Goal: Transaction & Acquisition: Book appointment/travel/reservation

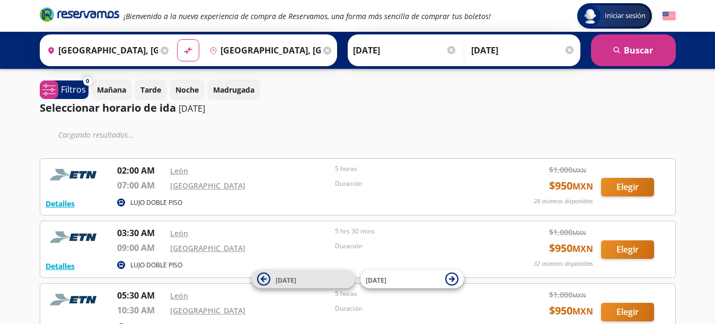
click at [268, 281] on icon at bounding box center [263, 279] width 13 height 13
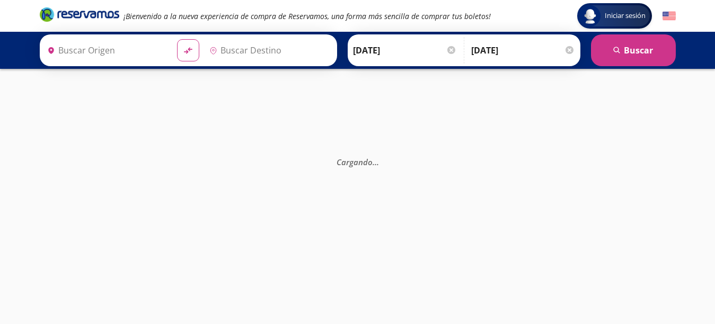
type input "[GEOGRAPHIC_DATA], [GEOGRAPHIC_DATA]"
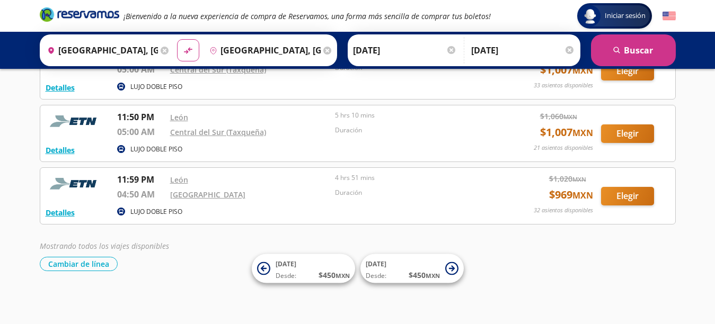
scroll to position [960, 0]
click at [630, 197] on button "Elegir" at bounding box center [627, 196] width 53 height 19
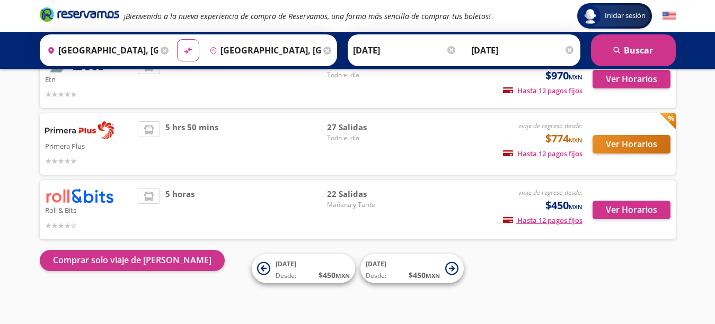
scroll to position [120, 0]
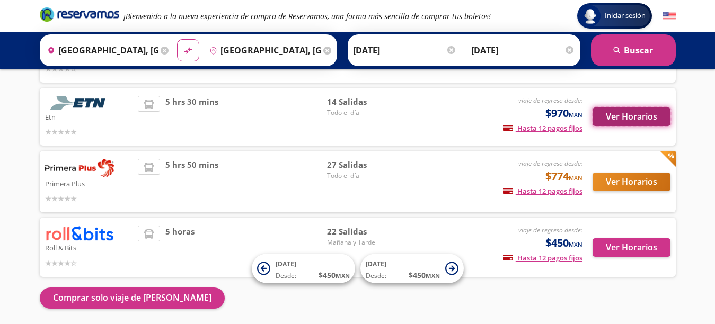
click at [621, 121] on button "Ver Horarios" at bounding box center [632, 117] width 78 height 19
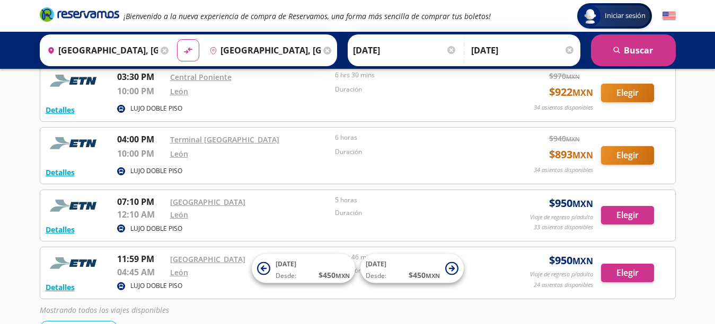
scroll to position [729, 0]
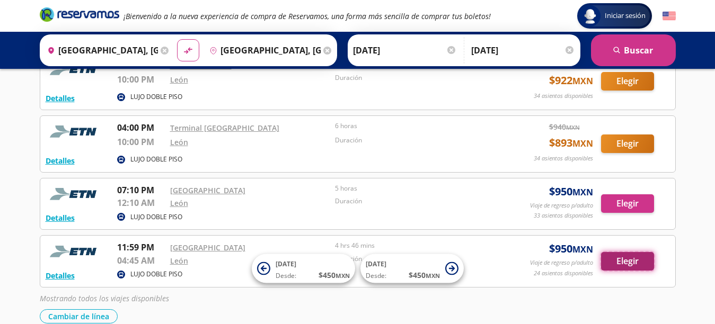
click at [628, 261] on button "Elegir" at bounding box center [627, 261] width 53 height 19
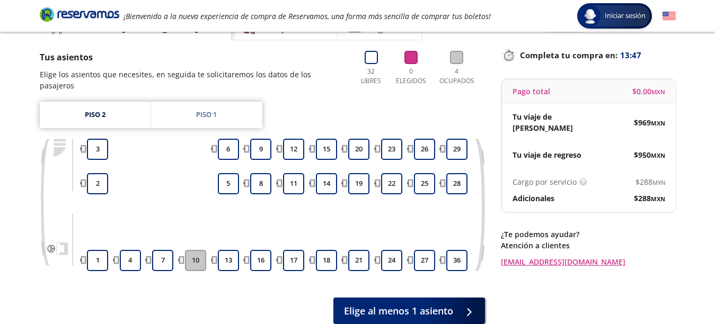
scroll to position [60, 0]
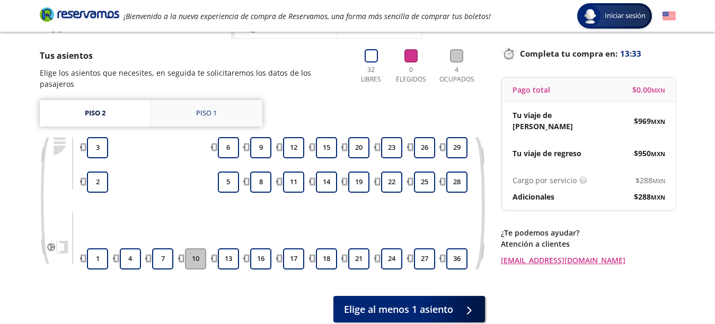
click at [209, 111] on div "Piso 1" at bounding box center [206, 113] width 21 height 11
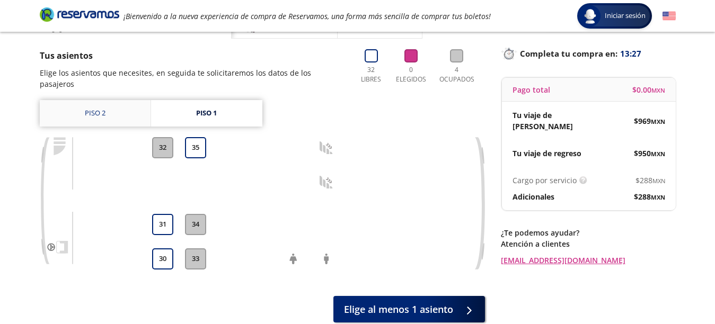
click at [101, 111] on link "Piso 2" at bounding box center [95, 113] width 111 height 27
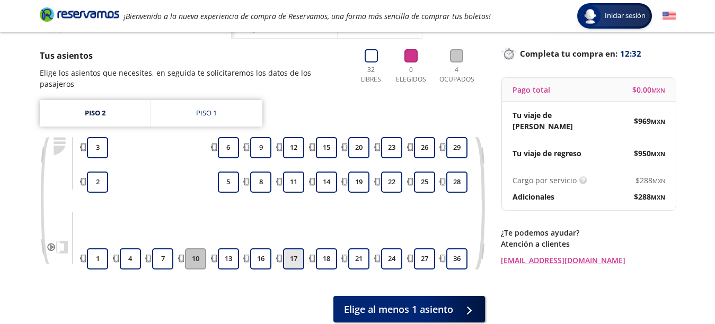
click at [296, 260] on button "17" at bounding box center [293, 259] width 21 height 21
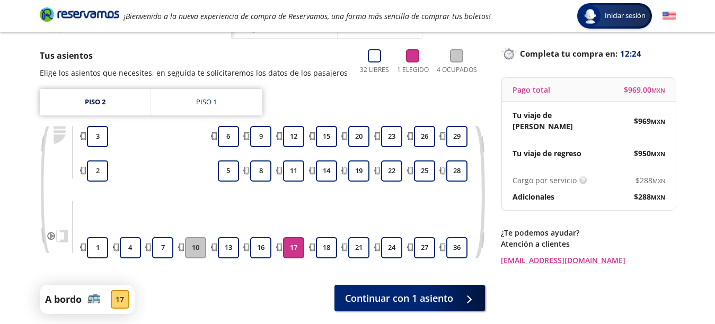
click at [291, 250] on button "17" at bounding box center [293, 248] width 21 height 21
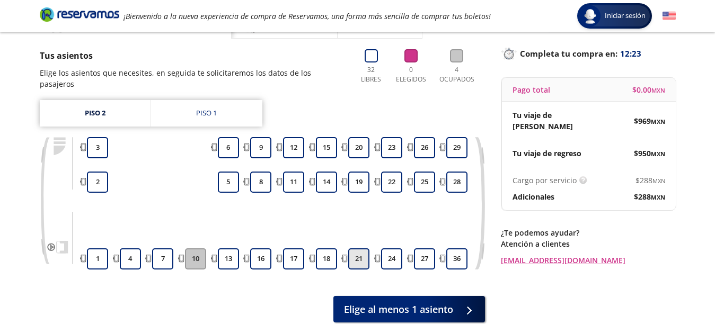
click at [359, 261] on button "21" at bounding box center [358, 259] width 21 height 21
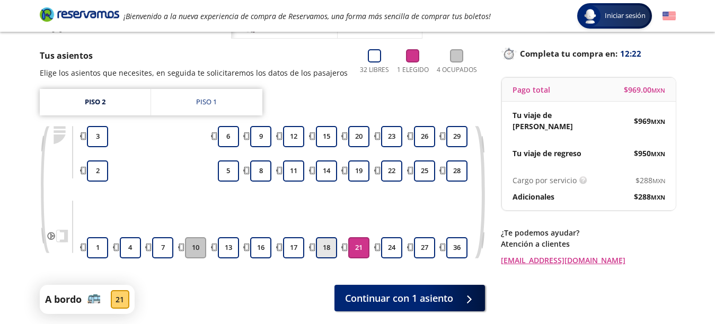
click at [331, 249] on button "18" at bounding box center [326, 248] width 21 height 21
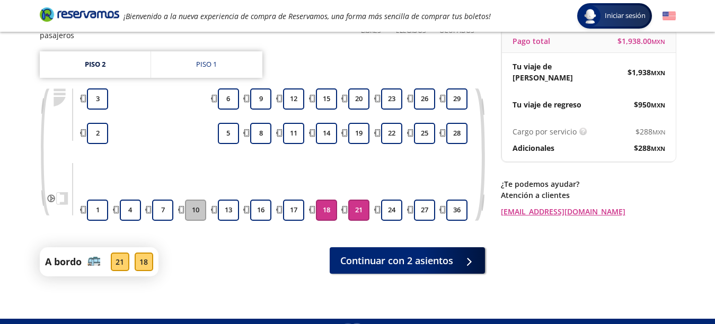
scroll to position [106, 0]
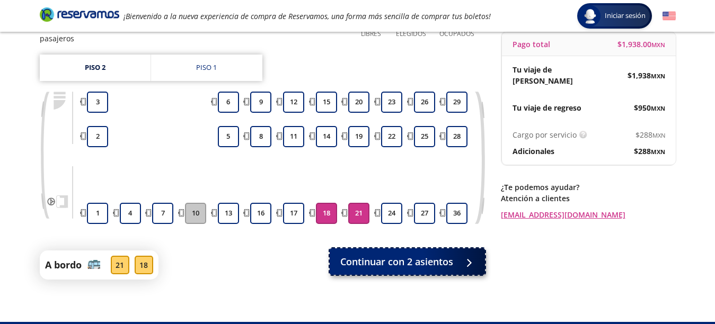
click at [412, 261] on span "Continuar con 2 asientos" at bounding box center [396, 262] width 113 height 14
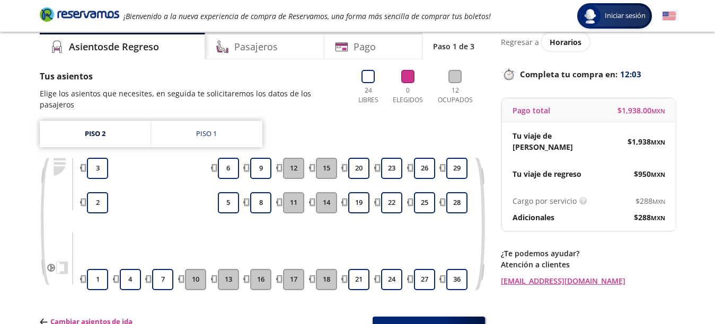
scroll to position [41, 0]
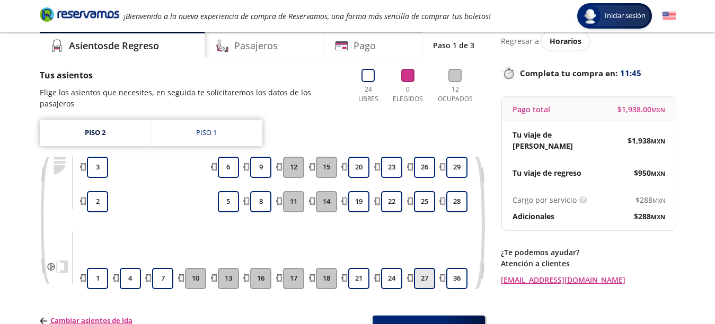
click at [425, 279] on button "27" at bounding box center [424, 278] width 21 height 21
click at [392, 280] on button "24" at bounding box center [391, 278] width 21 height 21
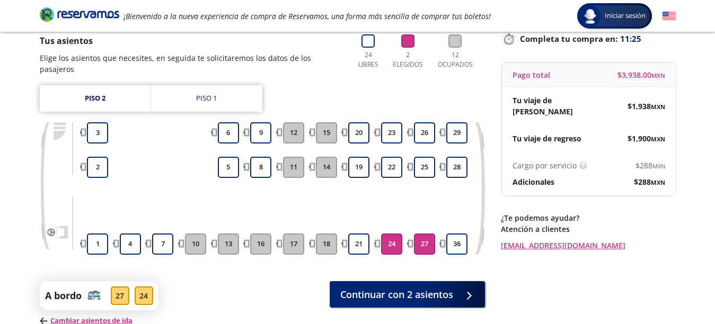
scroll to position [94, 0]
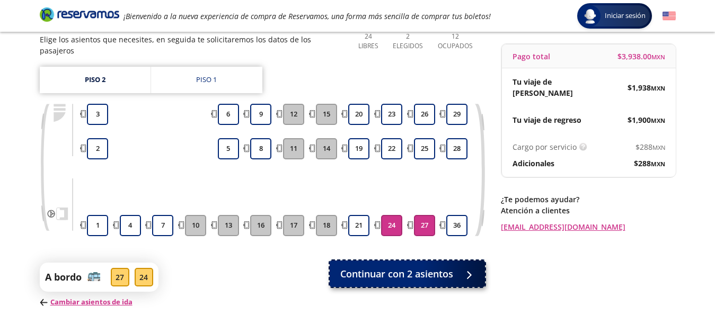
click at [426, 270] on span "Continuar con 2 asientos" at bounding box center [396, 274] width 113 height 14
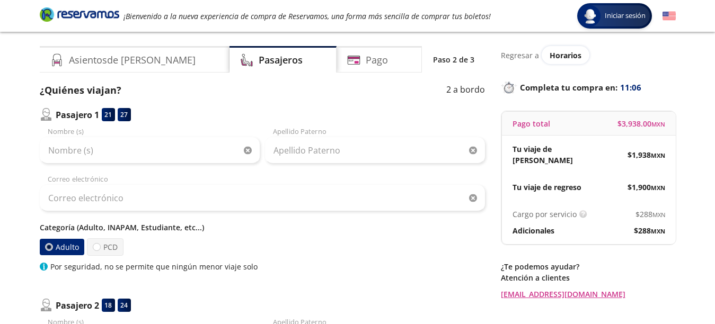
scroll to position [25, 0]
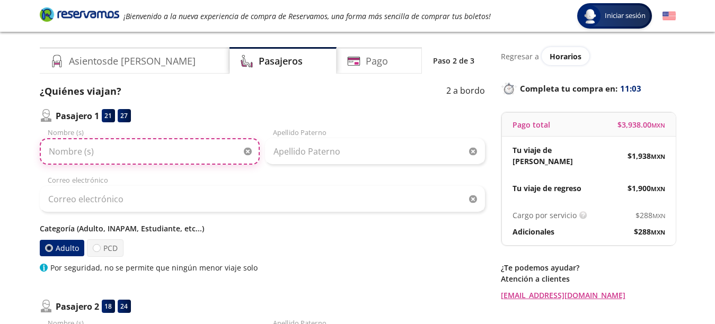
click at [109, 151] on input "Nombre (s)" at bounding box center [150, 151] width 220 height 27
type input "[PERSON_NAME] [PERSON_NAME]"
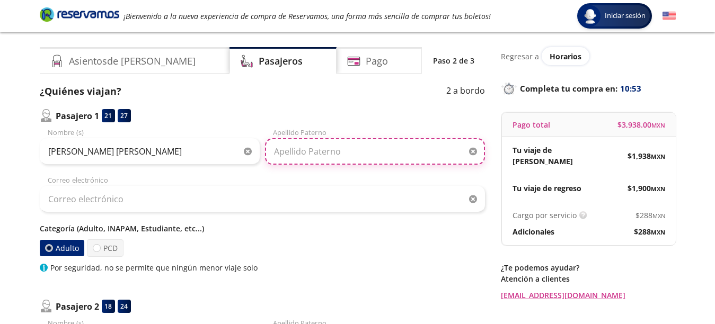
click at [295, 152] on input "Apellido Paterno" at bounding box center [375, 151] width 220 height 27
type input "[PERSON_NAME]"
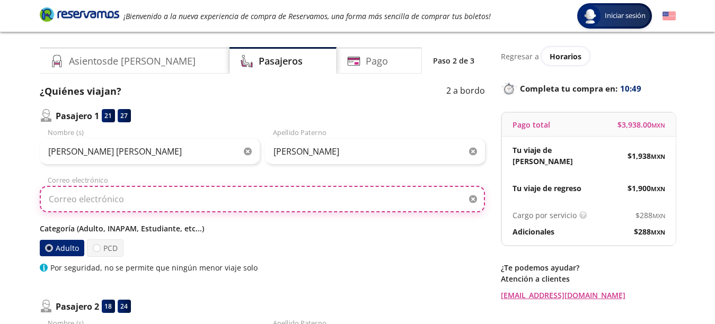
click at [73, 203] on input "Correo electrónico" at bounding box center [262, 199] width 445 height 27
drag, startPoint x: 91, startPoint y: 197, endPoint x: 111, endPoint y: 200, distance: 19.9
click at [111, 200] on input "[EMAIL_ADDRESS][DOMAIN_NAME]" at bounding box center [262, 199] width 445 height 27
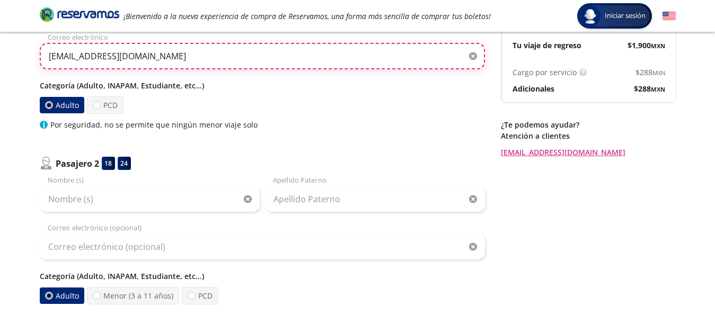
scroll to position [181, 0]
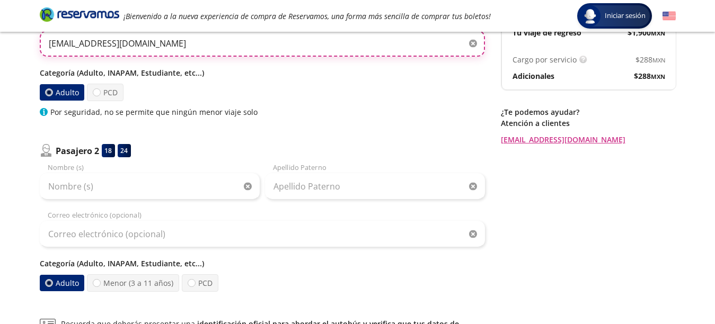
type input "[EMAIL_ADDRESS][DOMAIN_NAME]"
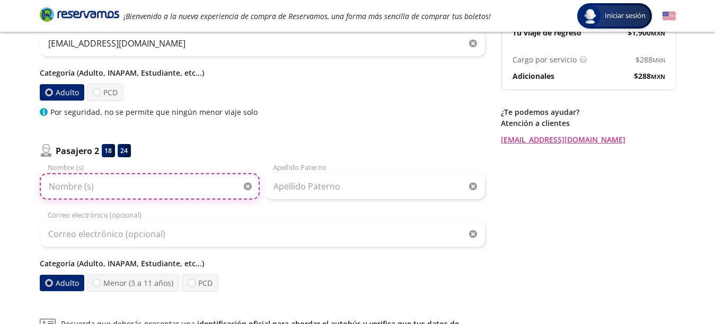
click at [64, 189] on input "Nombre (s)" at bounding box center [150, 186] width 220 height 27
type input "a"
type input "[PERSON_NAME]"
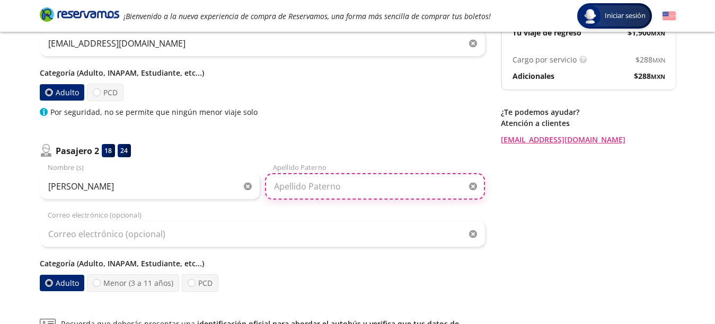
click at [389, 191] on input "Apellido Paterno" at bounding box center [375, 186] width 220 height 27
type input "[PERSON_NAME]"
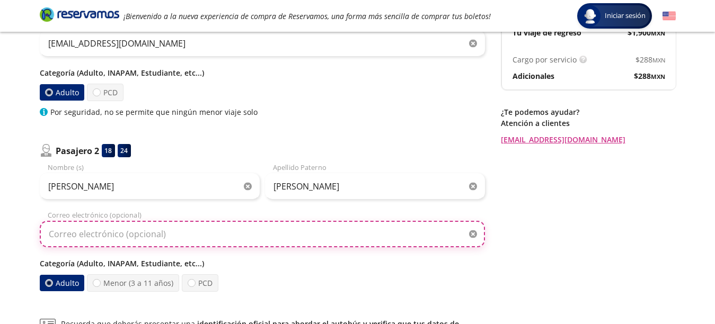
click at [82, 238] on input "Correo electrónico (opcional)" at bounding box center [262, 234] width 445 height 27
type input "[EMAIL_ADDRESS][DOMAIN_NAME]"
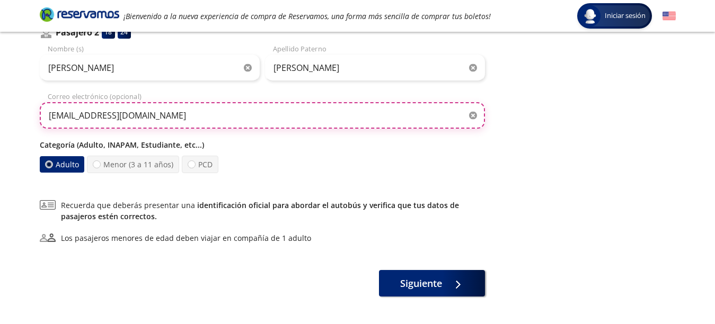
scroll to position [302, 0]
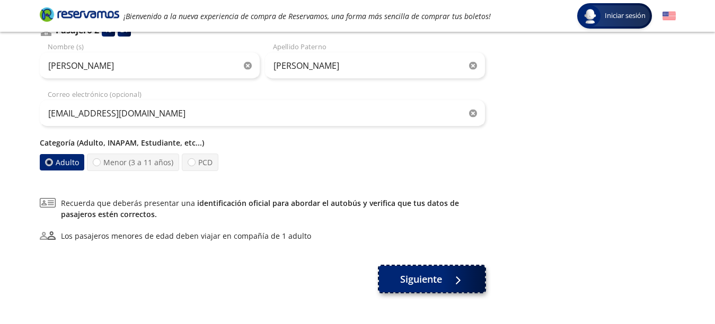
click at [462, 284] on div at bounding box center [455, 279] width 16 height 13
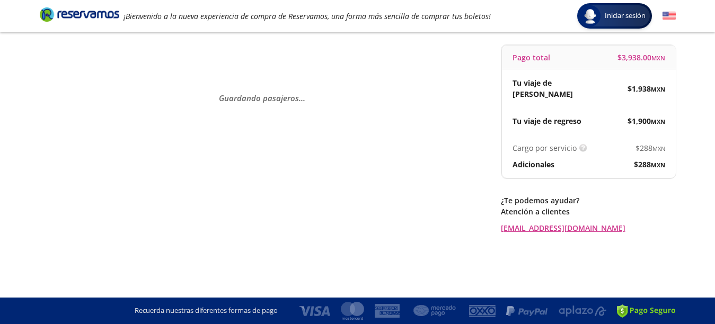
scroll to position [0, 0]
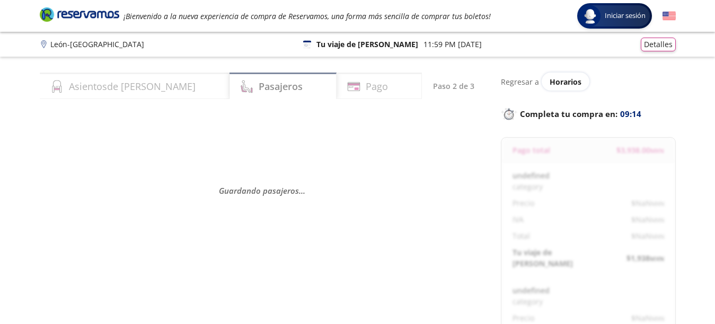
select select "MX"
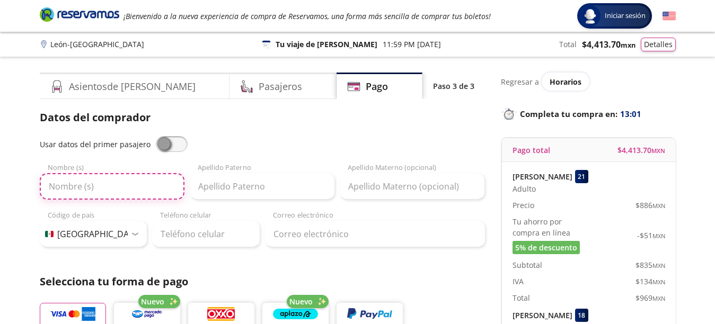
click at [79, 190] on input "Nombre (s)" at bounding box center [112, 186] width 145 height 27
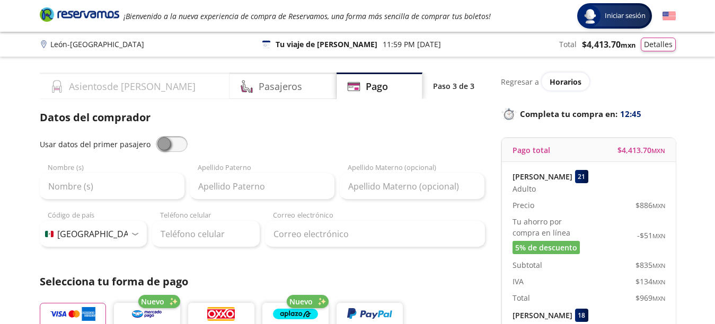
click at [129, 89] on h4 "Asientos de [PERSON_NAME]" at bounding box center [132, 87] width 127 height 14
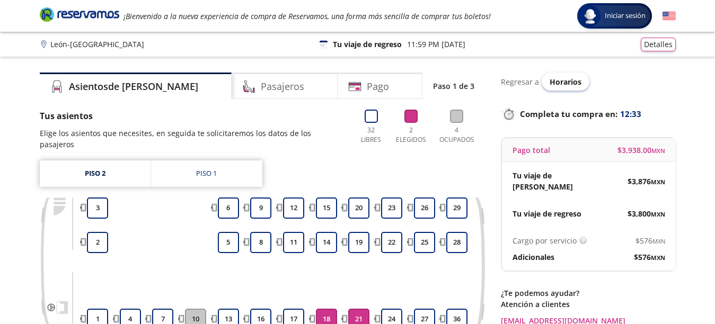
click at [564, 81] on span "Horarios" at bounding box center [566, 82] width 32 height 10
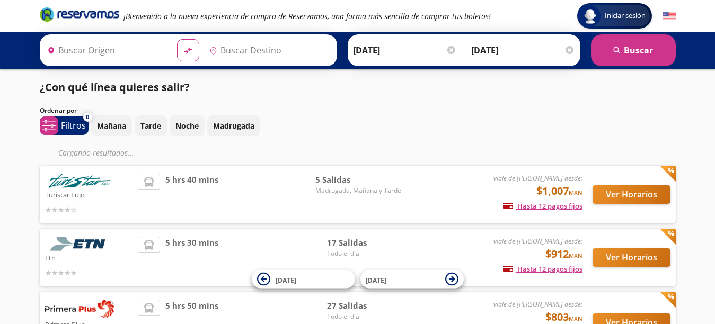
type input "[GEOGRAPHIC_DATA], [GEOGRAPHIC_DATA]"
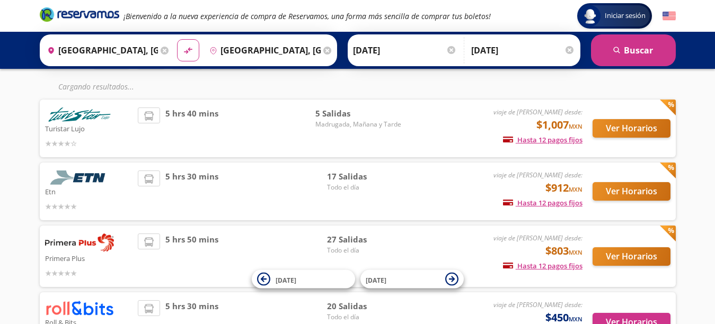
scroll to position [71, 0]
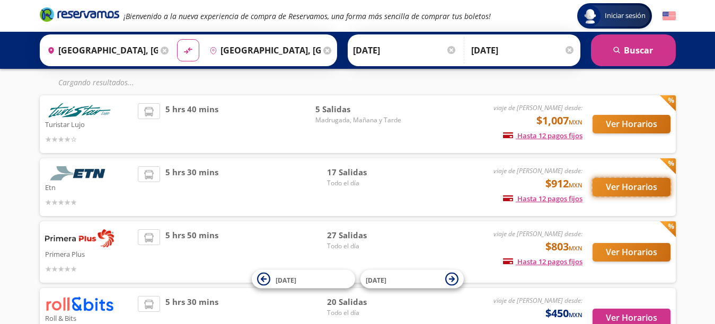
click at [622, 190] on button "Ver Horarios" at bounding box center [632, 187] width 78 height 19
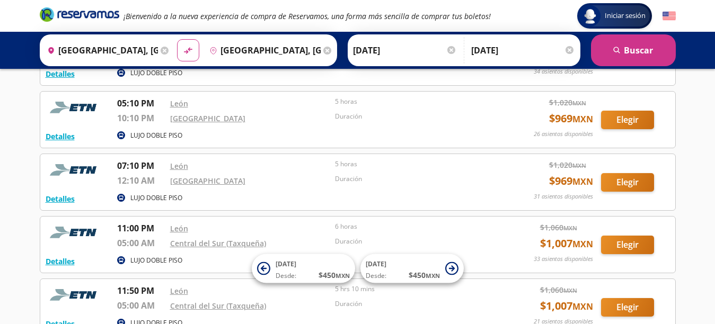
scroll to position [790, 0]
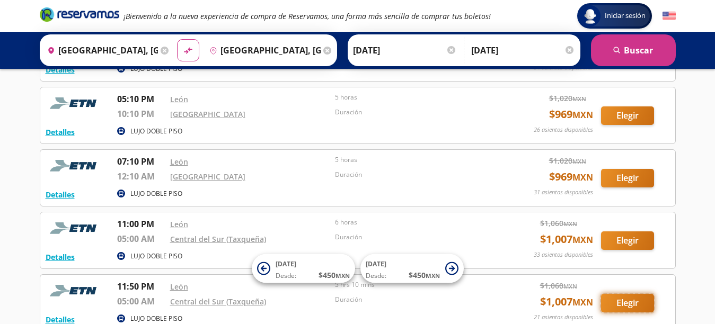
click at [634, 298] on button "Elegir" at bounding box center [627, 303] width 53 height 19
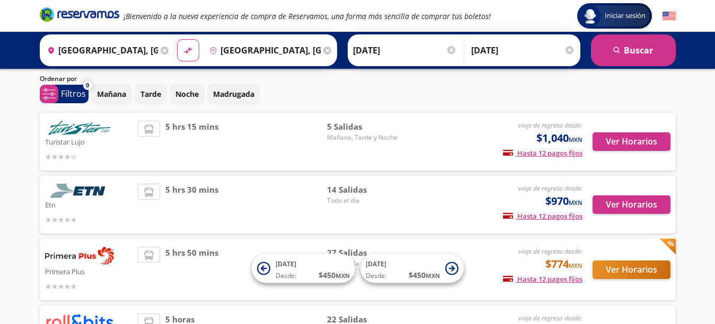
scroll to position [15, 0]
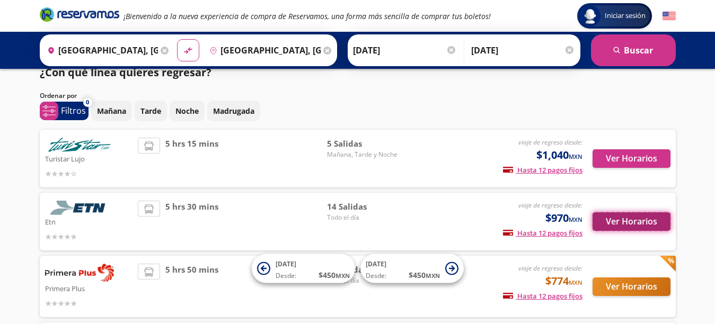
click at [625, 216] on button "Ver Horarios" at bounding box center [632, 222] width 78 height 19
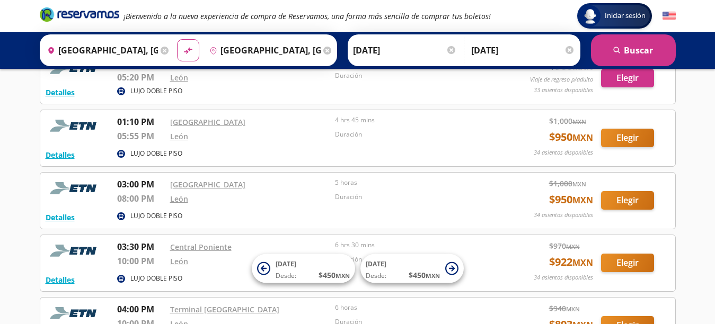
scroll to position [595, 0]
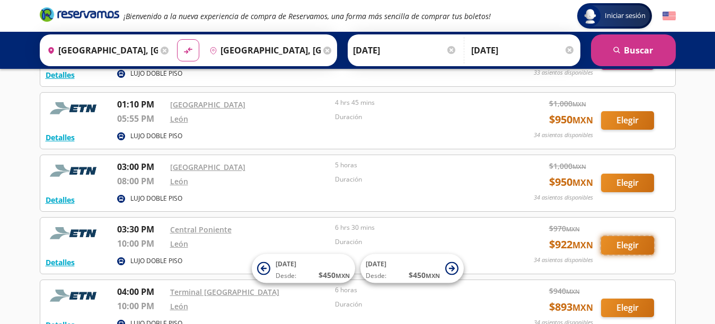
click at [623, 246] on button "Elegir" at bounding box center [627, 245] width 53 height 19
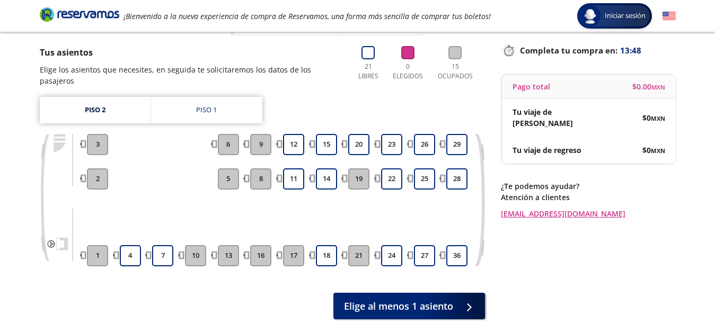
scroll to position [65, 0]
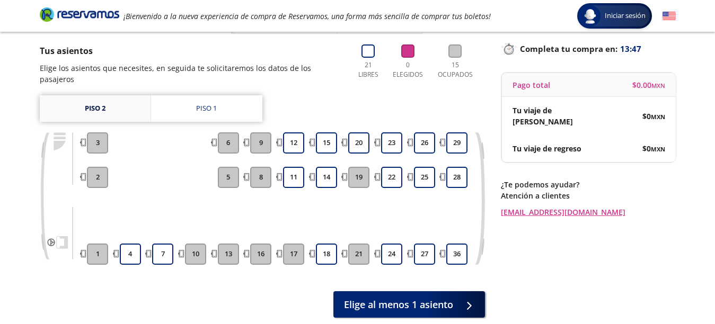
click at [110, 105] on link "Piso 2" at bounding box center [95, 108] width 111 height 27
click at [392, 257] on button "24" at bounding box center [391, 254] width 21 height 21
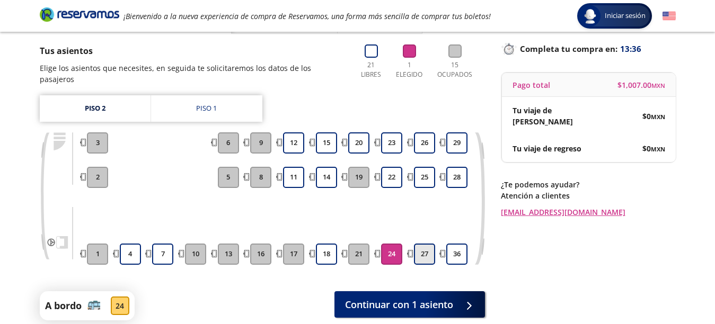
click at [427, 259] on button "27" at bounding box center [424, 254] width 21 height 21
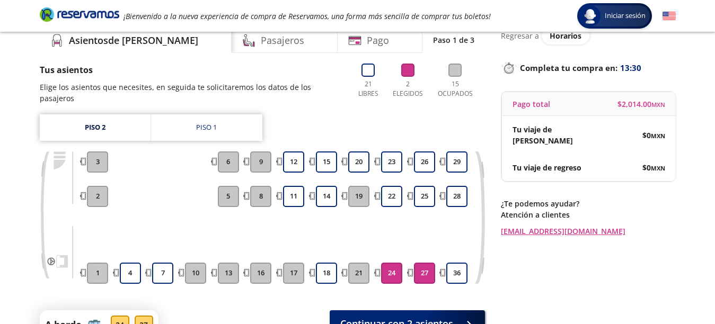
scroll to position [57, 0]
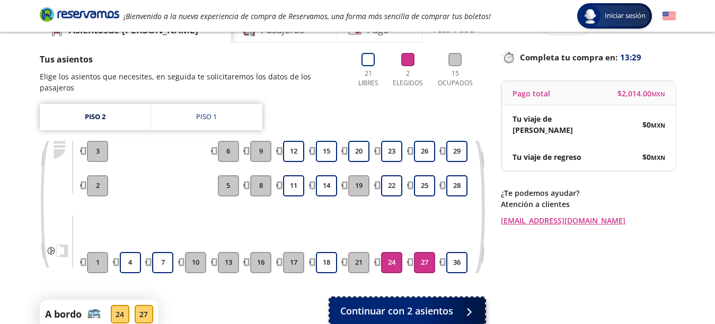
click at [355, 313] on span "Continuar con 2 asientos" at bounding box center [396, 311] width 113 height 14
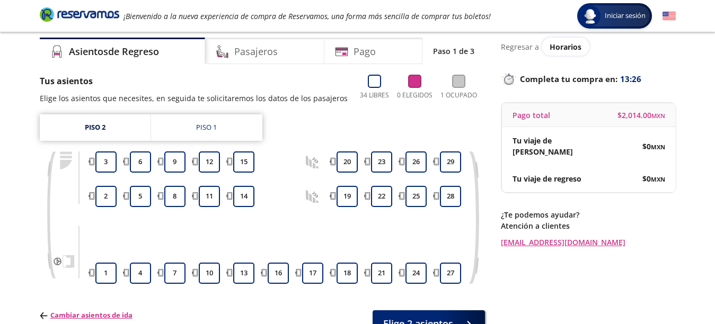
scroll to position [37, 0]
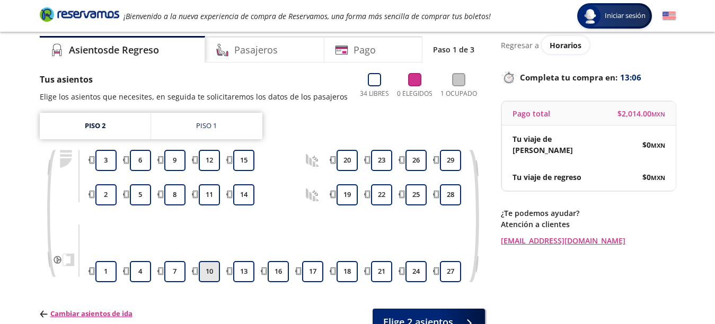
click at [212, 270] on button "10" at bounding box center [209, 271] width 21 height 21
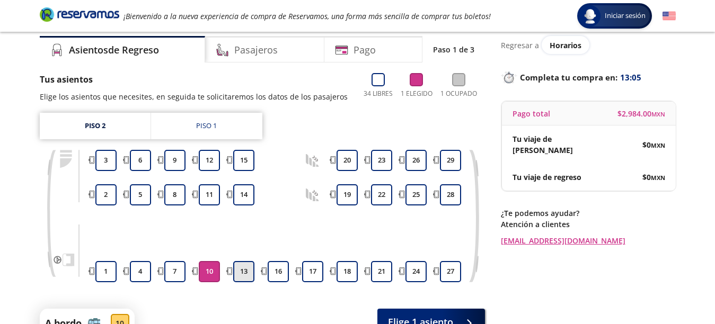
click at [249, 275] on button "13" at bounding box center [243, 271] width 21 height 21
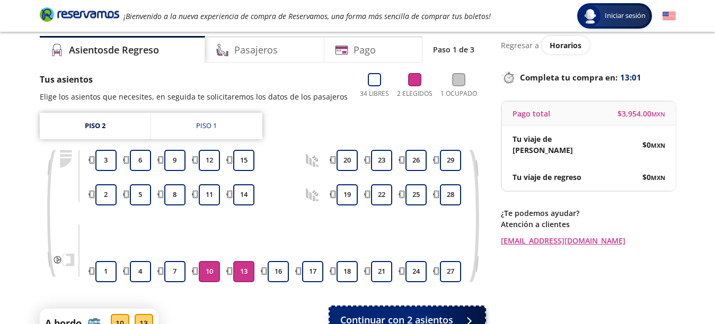
click at [391, 318] on span "Continuar con 2 asientos" at bounding box center [396, 320] width 113 height 14
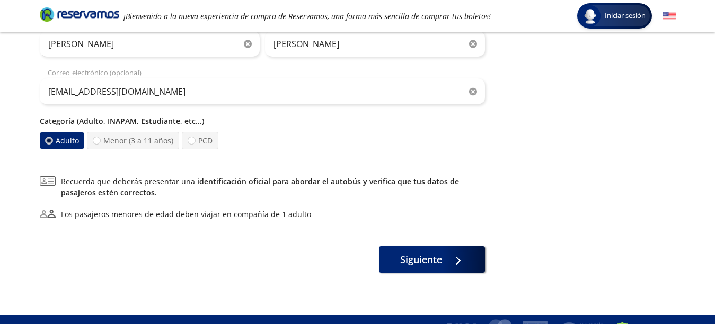
scroll to position [341, 0]
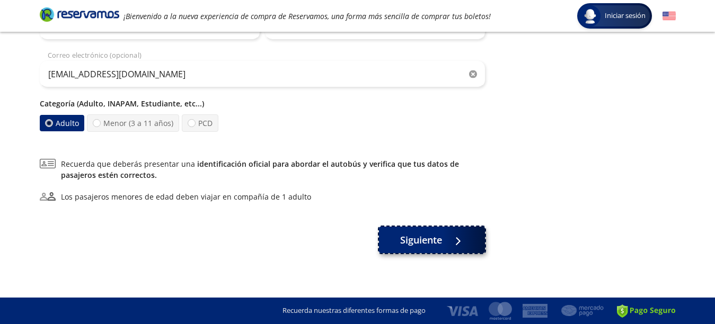
click at [458, 242] on icon at bounding box center [457, 242] width 8 height 8
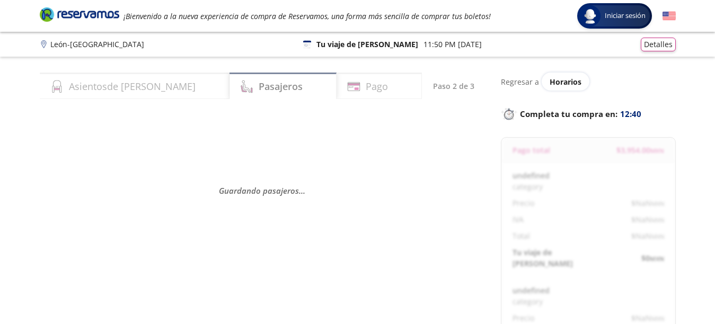
select select "MX"
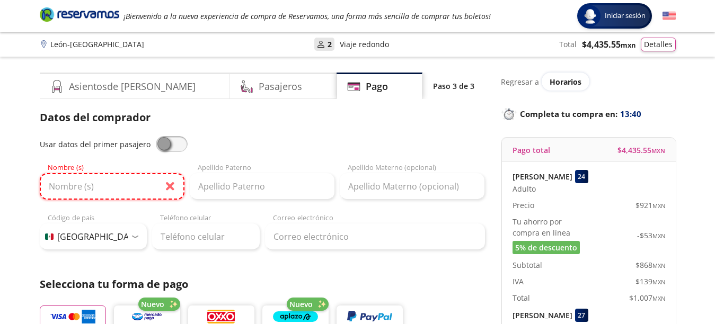
click at [66, 192] on input "Nombre (s)" at bounding box center [112, 186] width 145 height 27
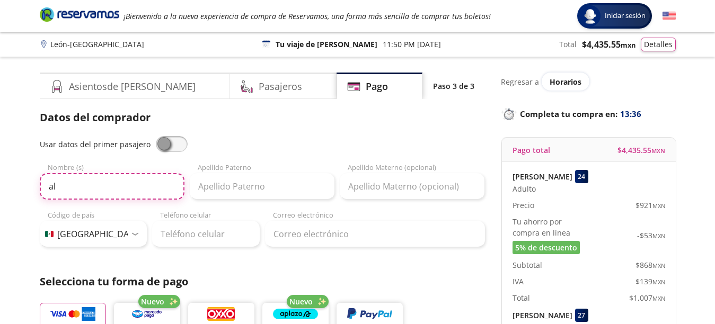
type input "a"
type input "[PERSON_NAME]"
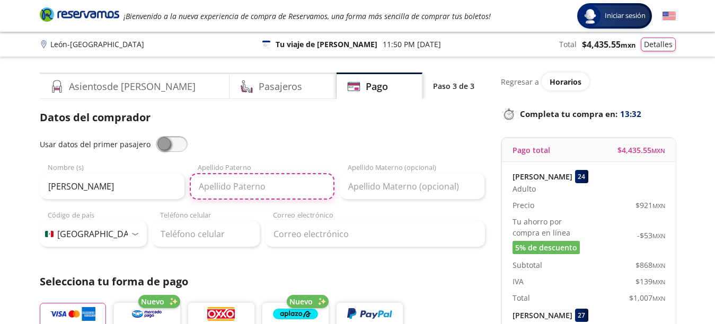
click at [210, 189] on input "Apellido Paterno" at bounding box center [262, 186] width 145 height 27
type input "[PERSON_NAME]"
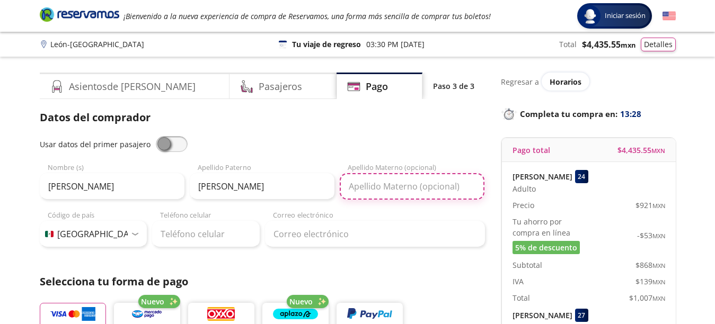
click at [374, 189] on input "Apellido Materno (opcional)" at bounding box center [412, 186] width 145 height 27
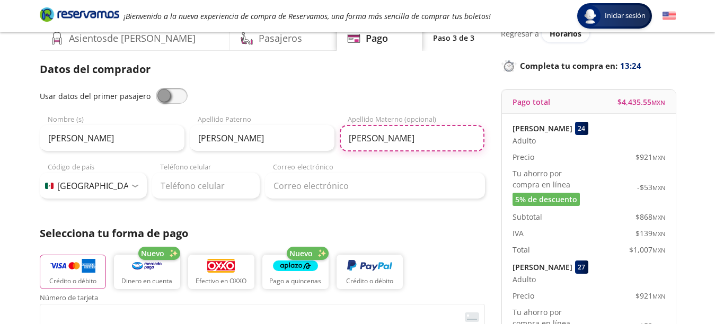
scroll to position [52, 0]
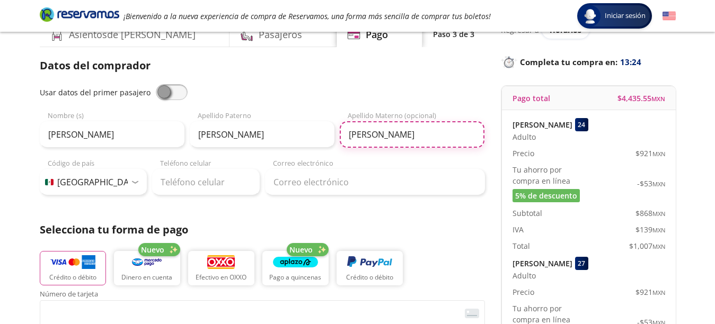
type input "[PERSON_NAME]"
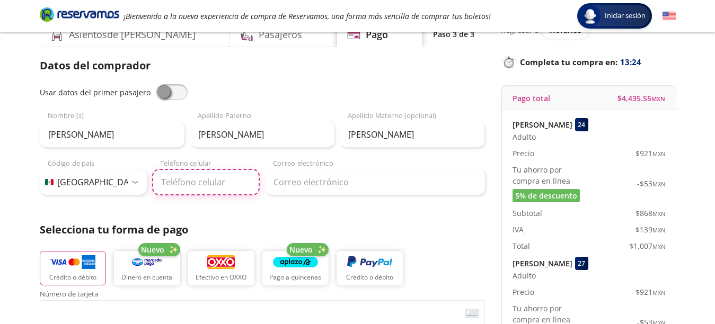
click at [165, 186] on input "Teléfono celular" at bounding box center [206, 182] width 108 height 27
type input "[PHONE_NUMBER]"
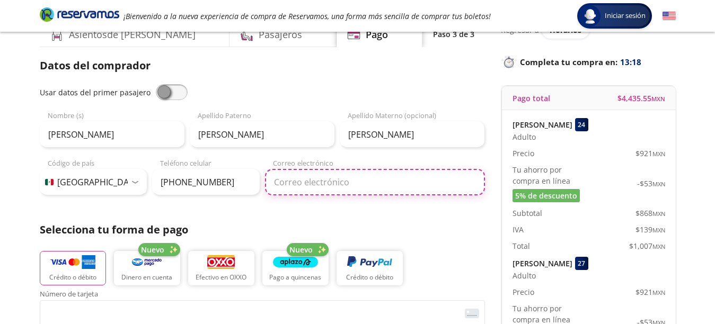
click at [290, 182] on input "Correo electrónico" at bounding box center [375, 182] width 220 height 27
type input "E"
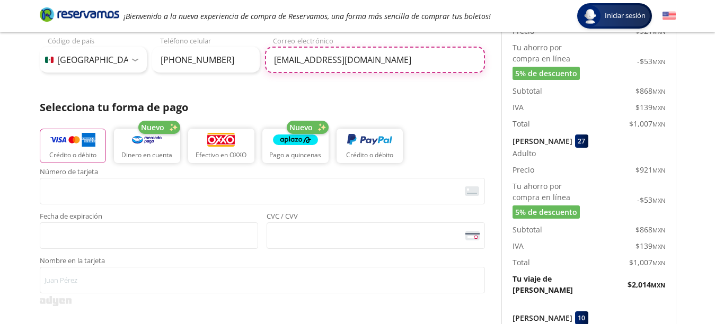
scroll to position [178, 0]
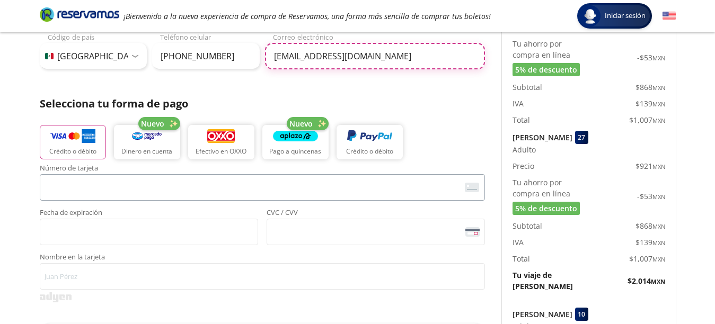
type input "[EMAIL_ADDRESS][DOMAIN_NAME]"
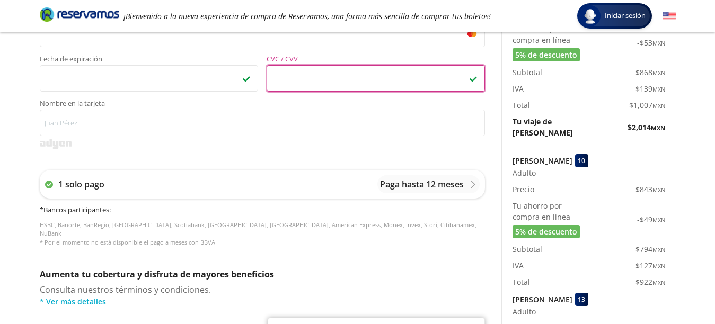
scroll to position [344, 0]
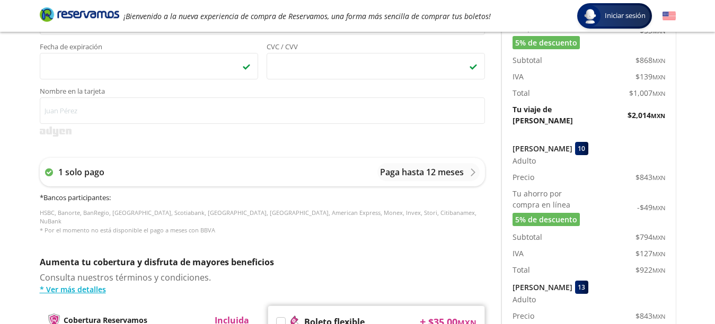
click at [588, 281] on div "13" at bounding box center [581, 287] width 13 height 13
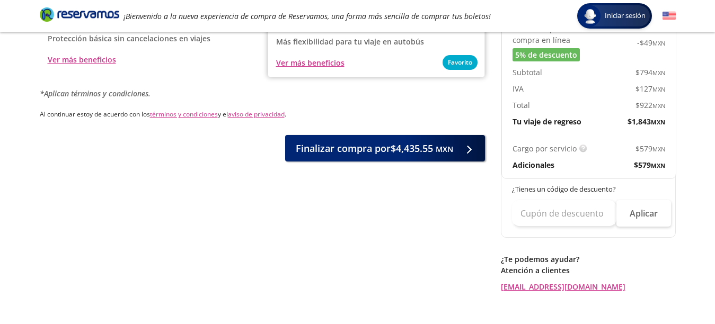
scroll to position [649, 0]
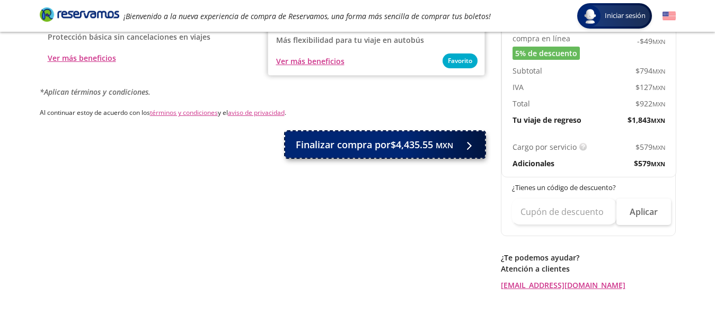
click at [362, 138] on span "Finalizar compra por $4,435.55 MXN" at bounding box center [374, 145] width 157 height 14
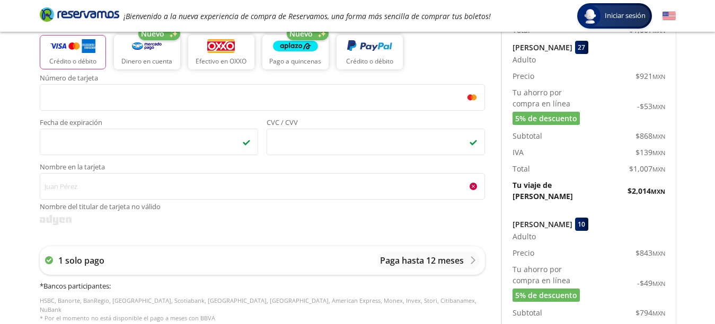
scroll to position [277, 0]
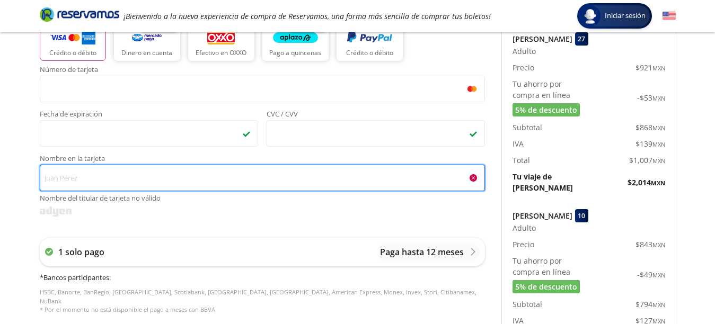
click at [198, 180] on input "Nombre en la tarjeta Nombre del titular de tarjeta no válido" at bounding box center [262, 178] width 445 height 27
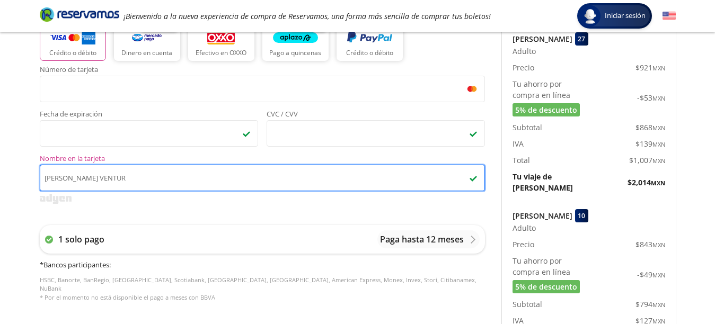
type input "[PERSON_NAME] [PERSON_NAME]"
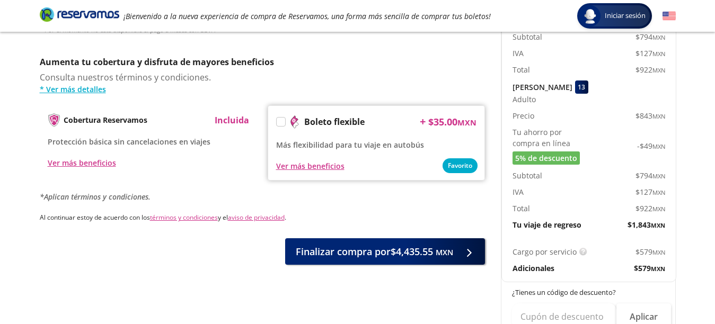
scroll to position [553, 0]
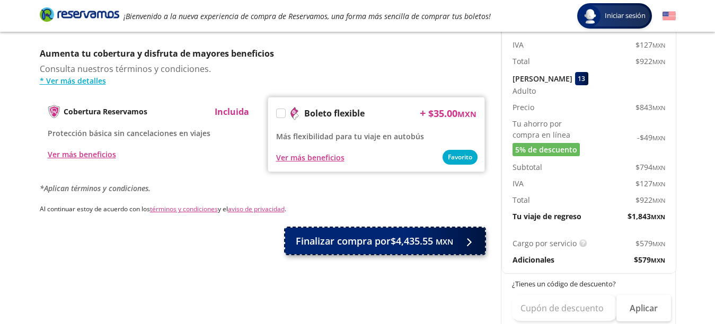
click at [375, 234] on span "Finalizar compra por $4,435.55 MXN" at bounding box center [374, 241] width 157 height 14
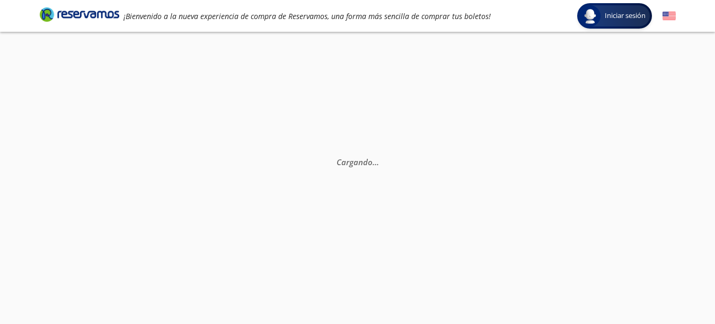
scroll to position [0, 0]
select select "MX"
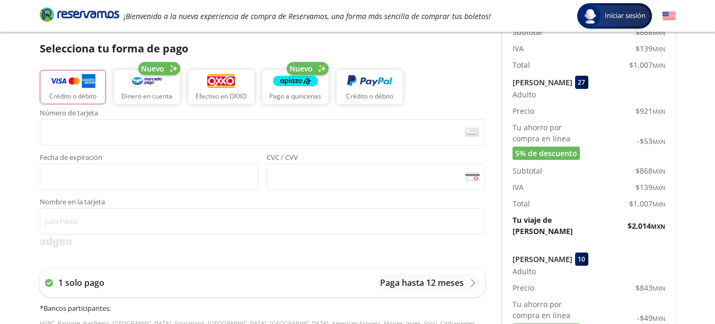
scroll to position [232, 0]
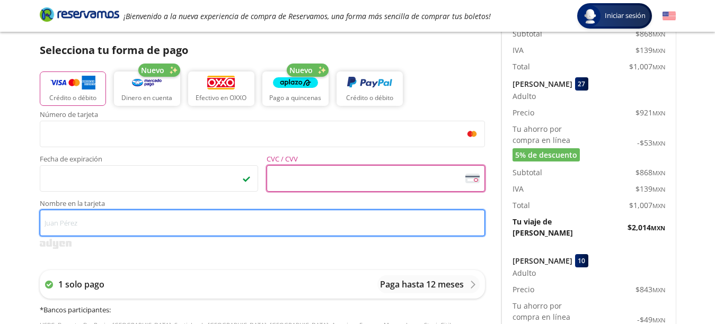
click at [183, 222] on input "Nombre en la tarjeta" at bounding box center [262, 223] width 445 height 27
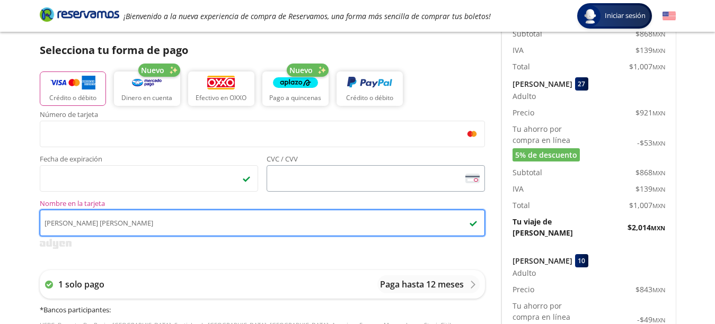
type input "[PERSON_NAME] [PERSON_NAME]"
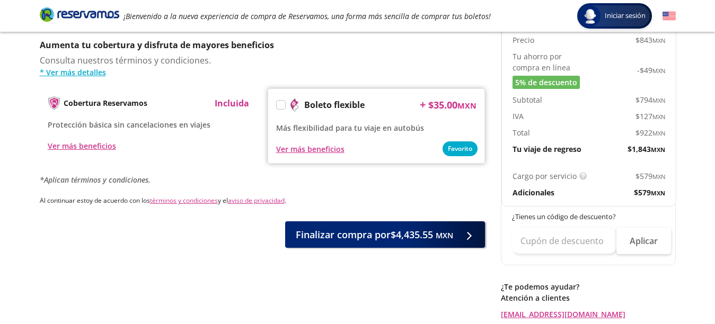
scroll to position [631, 0]
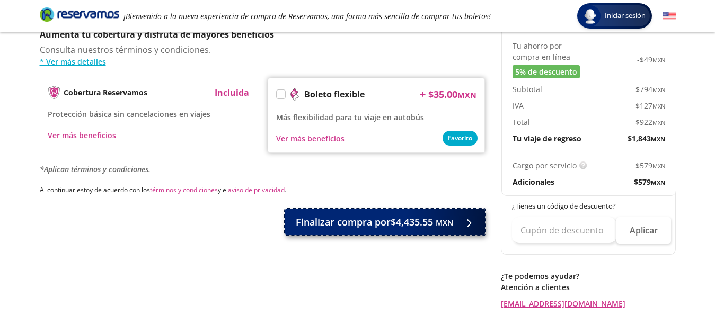
click at [384, 215] on span "Finalizar compra por $4,435.55 MXN" at bounding box center [374, 222] width 157 height 14
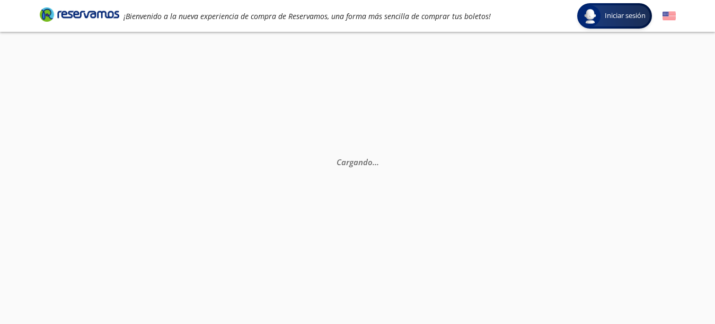
scroll to position [0, 0]
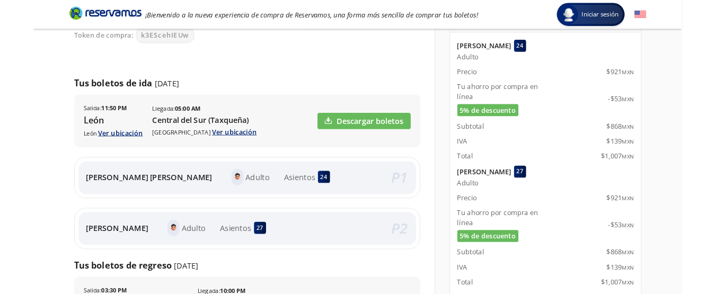
scroll to position [133, 0]
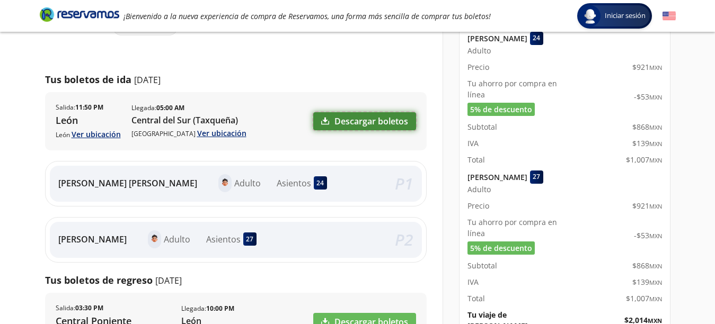
click at [364, 121] on link "Descargar boletos" at bounding box center [364, 121] width 103 height 18
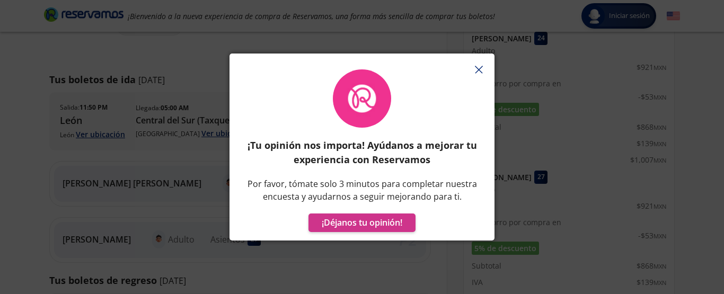
click at [478, 70] on icon "button" at bounding box center [479, 70] width 8 height 8
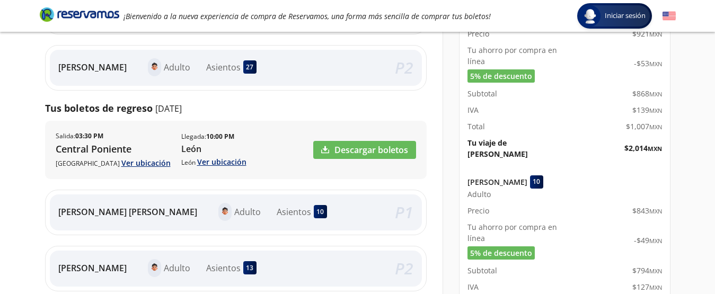
scroll to position [362, 0]
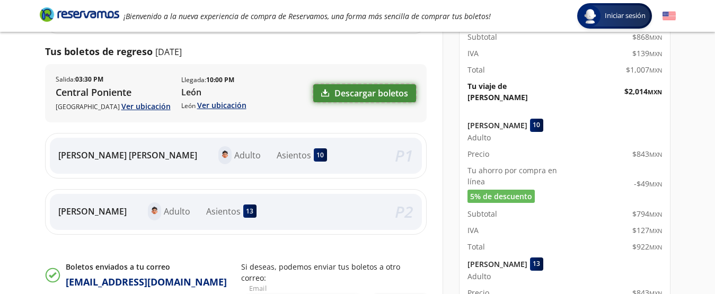
click at [385, 94] on link "Descargar boletos" at bounding box center [364, 93] width 103 height 18
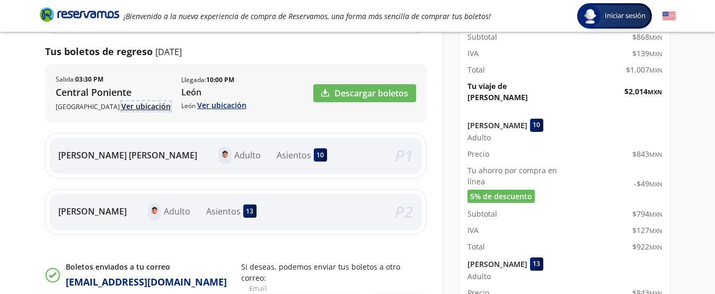
click at [136, 104] on link "Ver ubicación" at bounding box center [145, 106] width 49 height 10
